Goal: Register for event/course

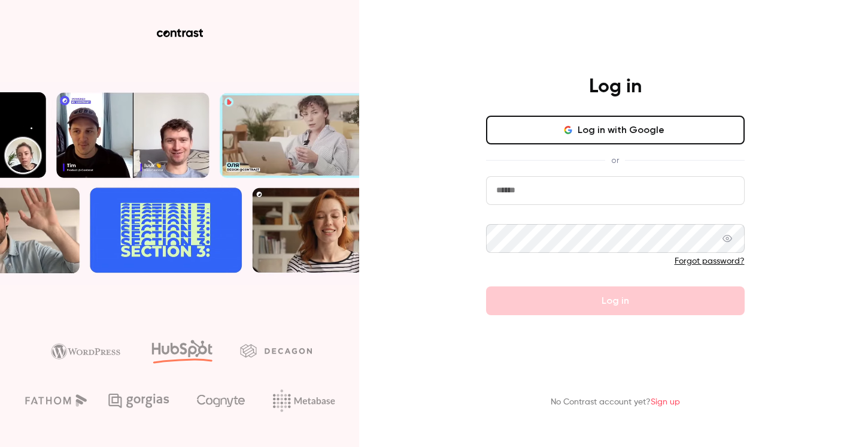
click at [568, 190] on input "email" at bounding box center [615, 190] width 259 height 29
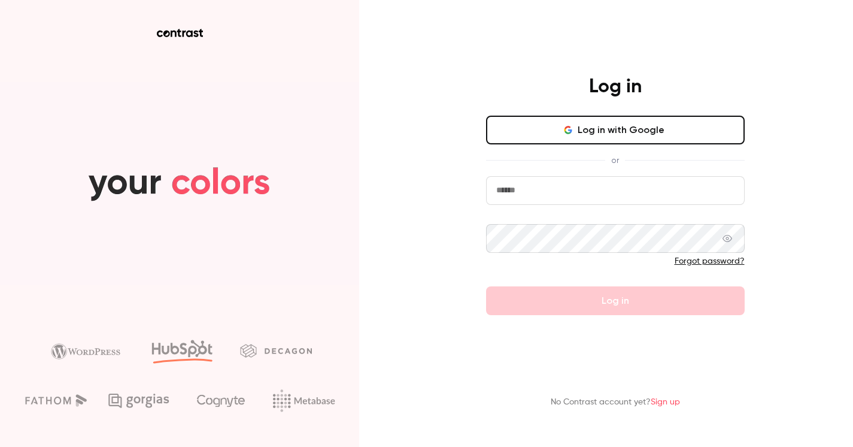
click at [568, 190] on input "email" at bounding box center [615, 190] width 259 height 29
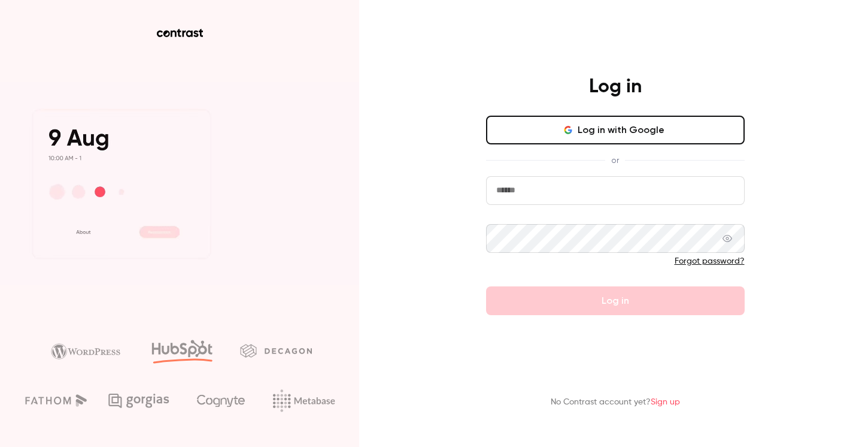
click at [579, 179] on input "email" at bounding box center [615, 190] width 259 height 29
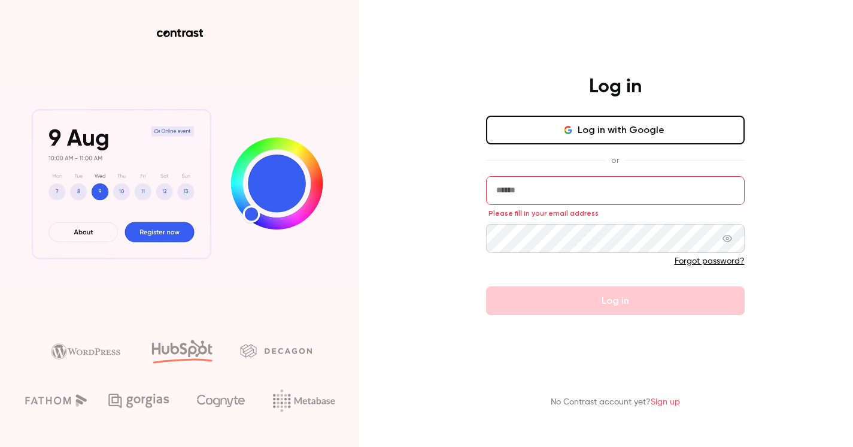
click at [581, 187] on input "email" at bounding box center [615, 190] width 259 height 29
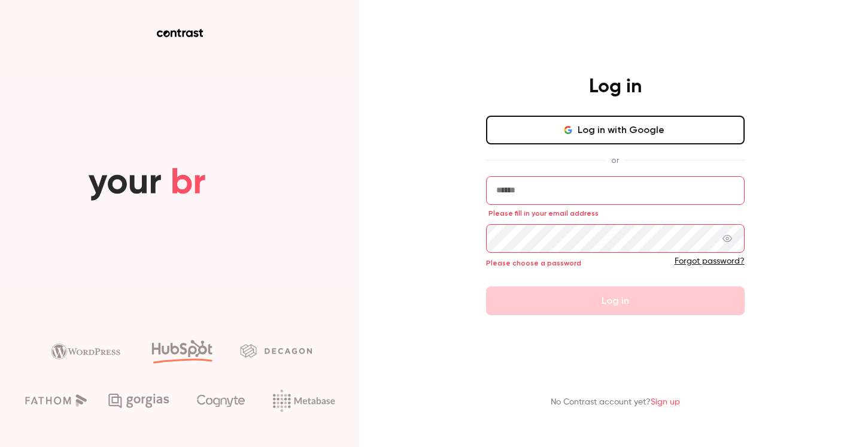
click at [512, 196] on input "email" at bounding box center [615, 190] width 259 height 29
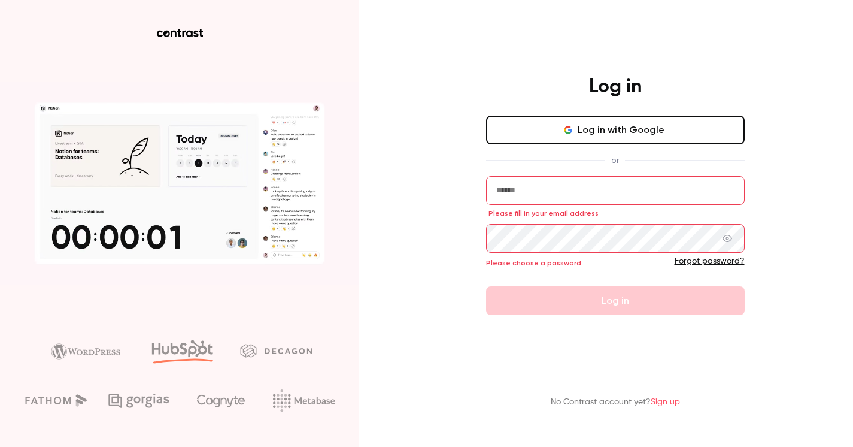
click at [529, 133] on button "Log in with Google" at bounding box center [615, 130] width 259 height 29
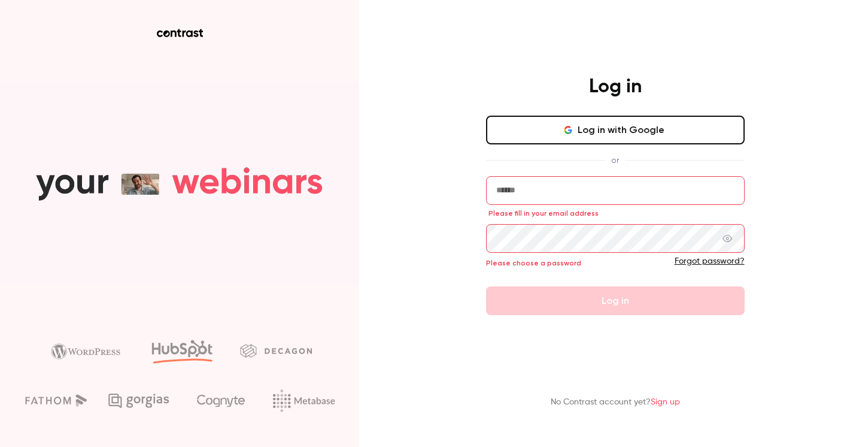
click at [607, 129] on button "Log in with Google" at bounding box center [615, 130] width 259 height 29
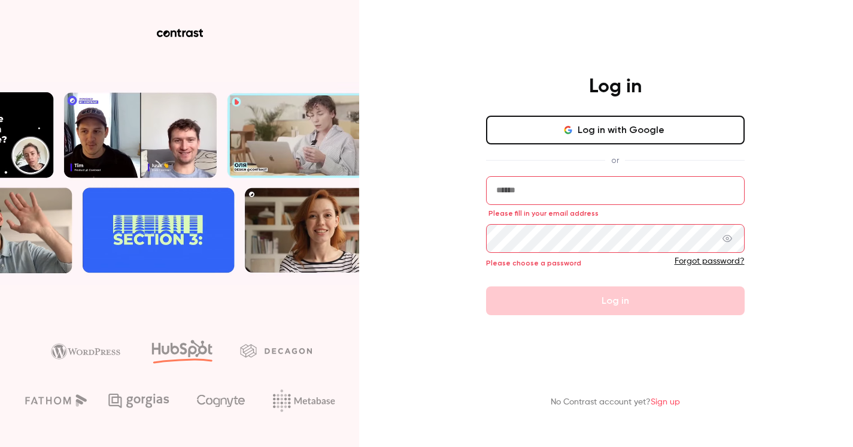
click at [515, 130] on button "Log in with Google" at bounding box center [615, 130] width 259 height 29
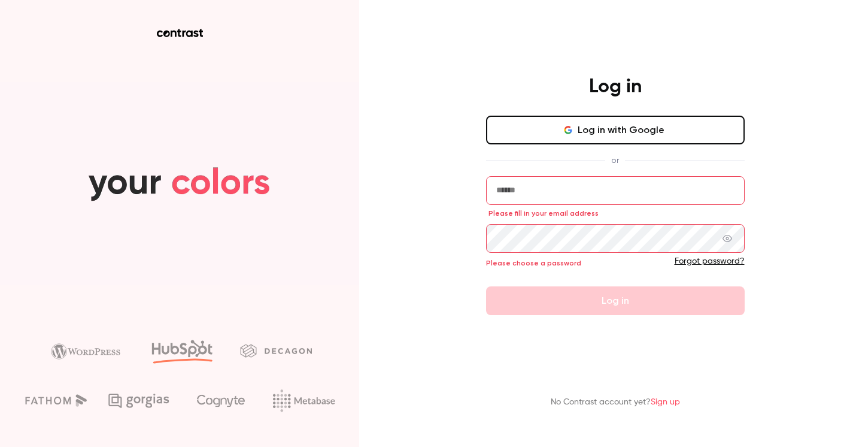
click at [505, 126] on button "Log in with Google" at bounding box center [615, 130] width 259 height 29
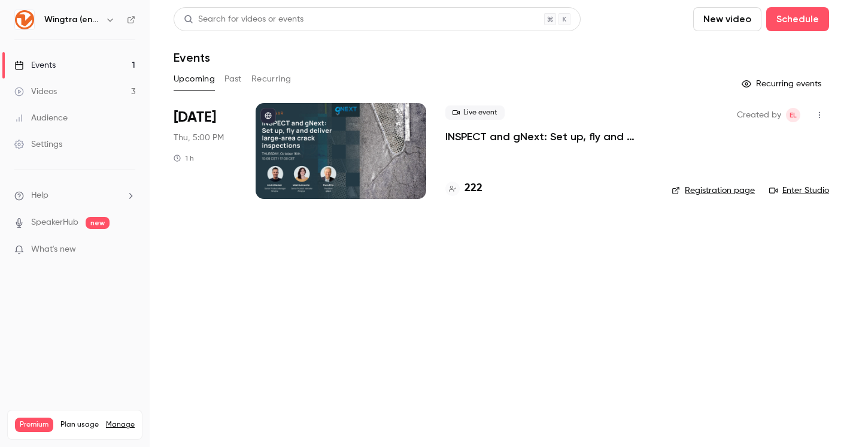
click at [55, 65] on div "Events" at bounding box center [34, 65] width 41 height 12
